Goal: Connect with others: Connect with others

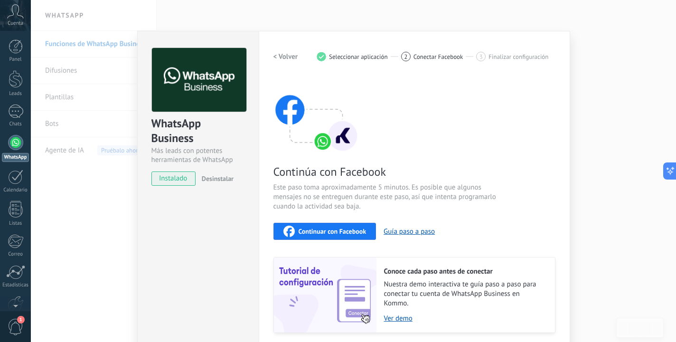
click at [101, 208] on div "WhatsApp Business Más leads con potentes herramientas de WhatsApp instalado Des…" at bounding box center [354, 171] width 646 height 342
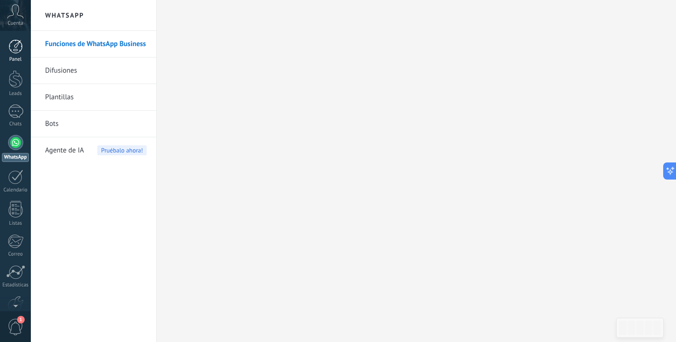
click at [15, 53] on div at bounding box center [16, 46] width 14 height 14
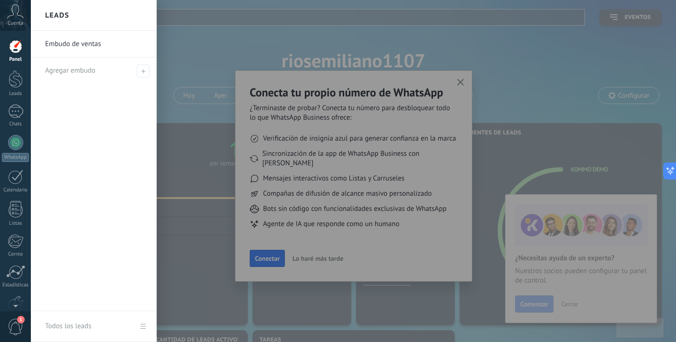
click at [409, 136] on div at bounding box center [369, 171] width 676 height 342
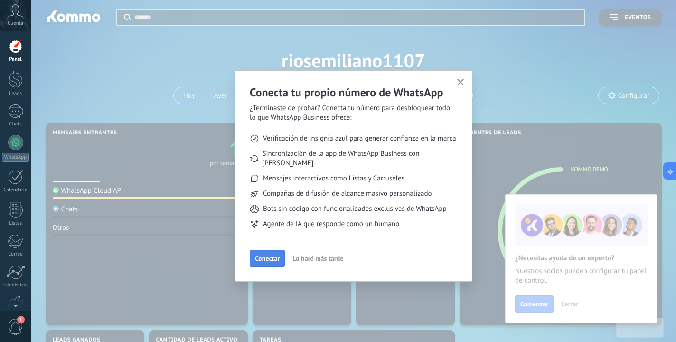
click at [267, 250] on button "Conectar" at bounding box center [267, 258] width 35 height 17
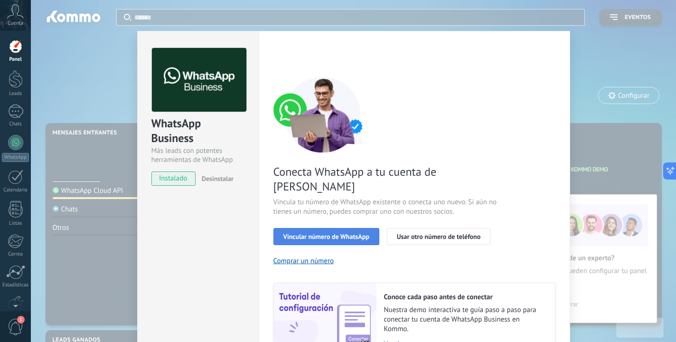
click at [297, 233] on span "Vincular número de WhatsApp" at bounding box center [327, 236] width 86 height 7
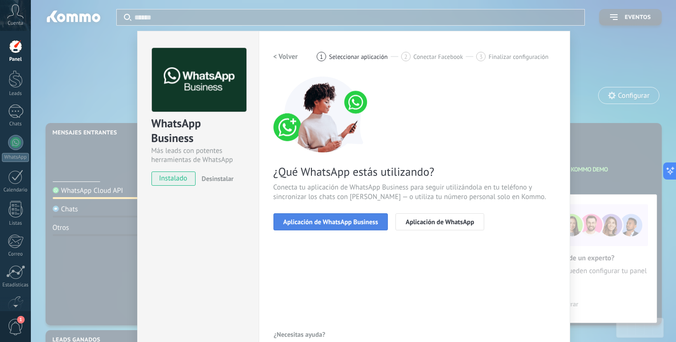
click at [322, 219] on span "Aplicación de WhatsApp Business" at bounding box center [331, 222] width 95 height 7
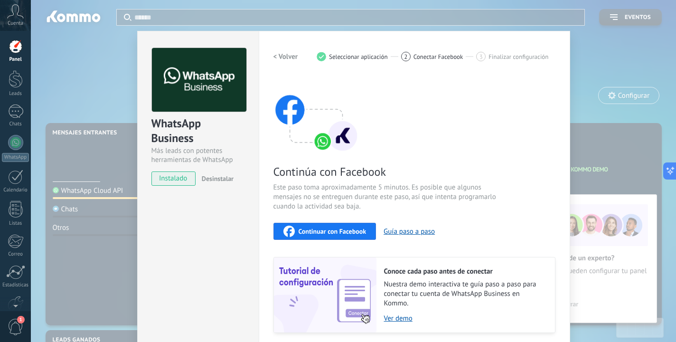
click at [285, 63] on button "< Volver" at bounding box center [286, 56] width 25 height 17
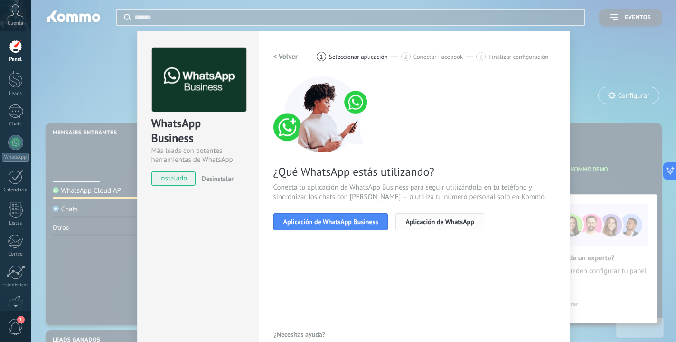
click at [405, 215] on button "Aplicación de WhatsApp" at bounding box center [440, 221] width 88 height 17
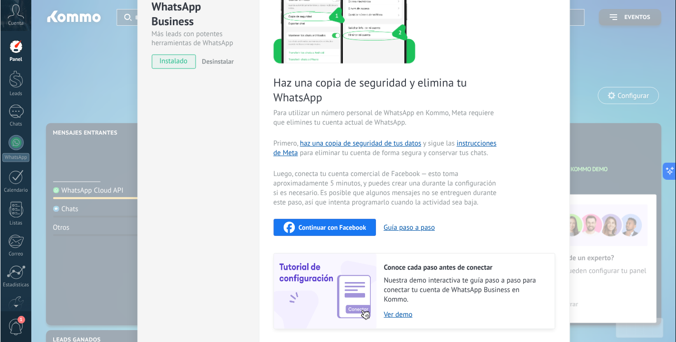
scroll to position [111, 0]
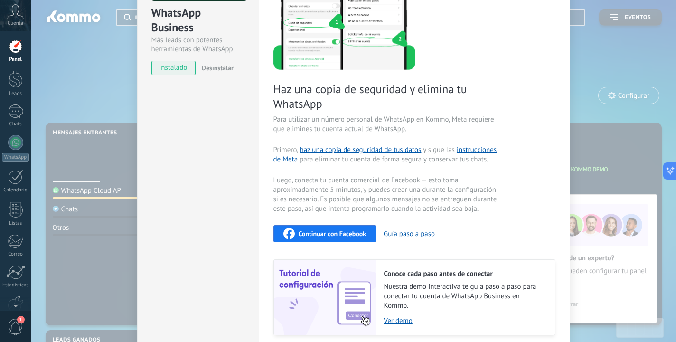
click at [328, 230] on span "Continuar con Facebook" at bounding box center [333, 233] width 68 height 7
